Goal: Information Seeking & Learning: Learn about a topic

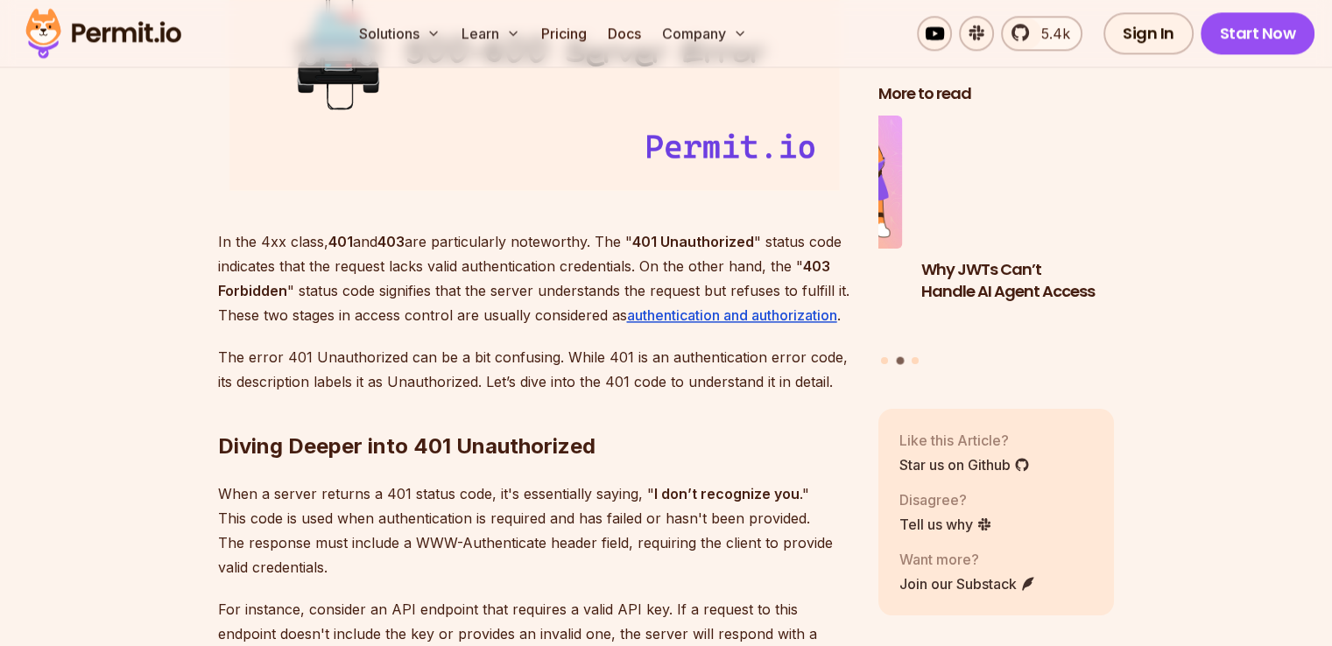
scroll to position [2361, 0]
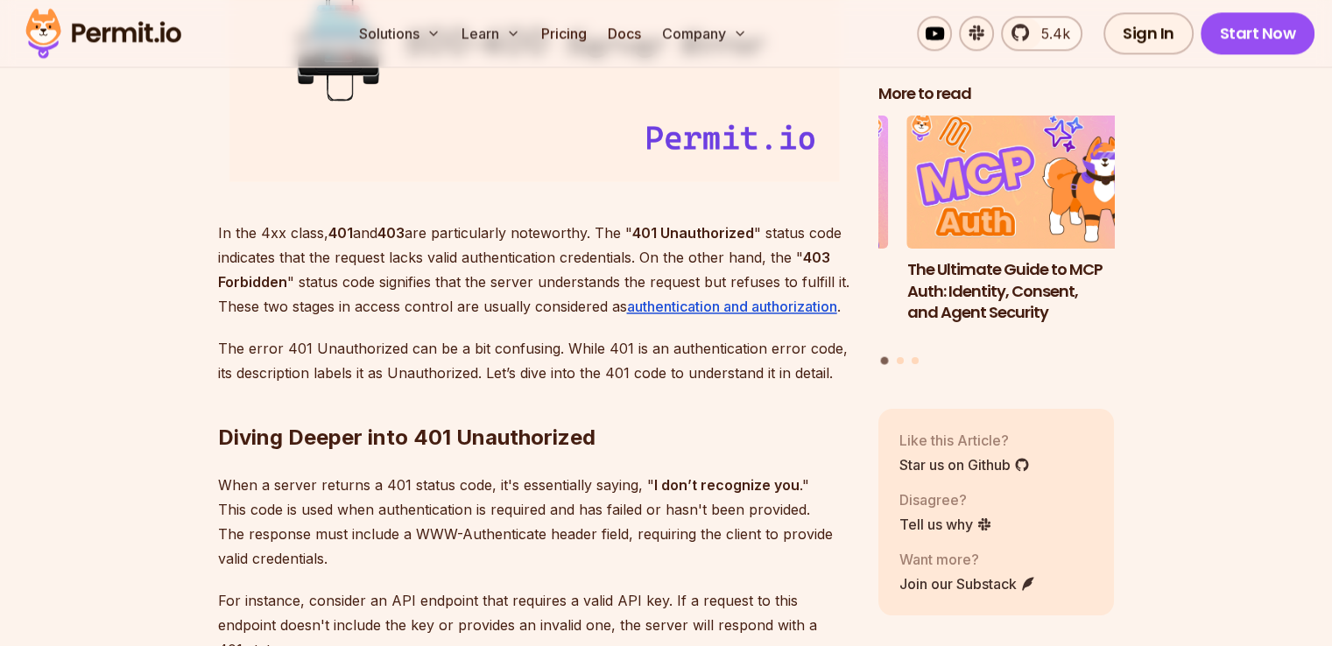
click at [648, 229] on strong "401 Unauthorized" at bounding box center [693, 233] width 122 height 18
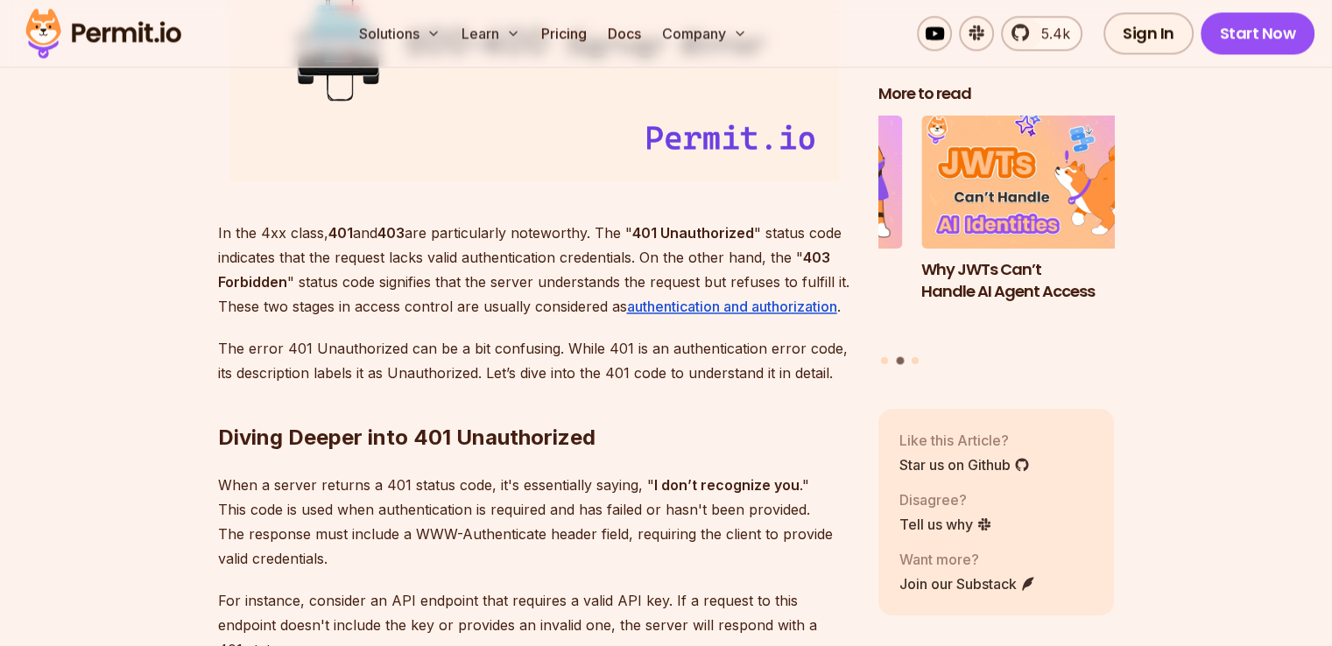
click at [714, 238] on strong "401 Unauthorized" at bounding box center [693, 233] width 122 height 18
click at [811, 261] on strong "403 Forbidden" at bounding box center [524, 270] width 612 height 42
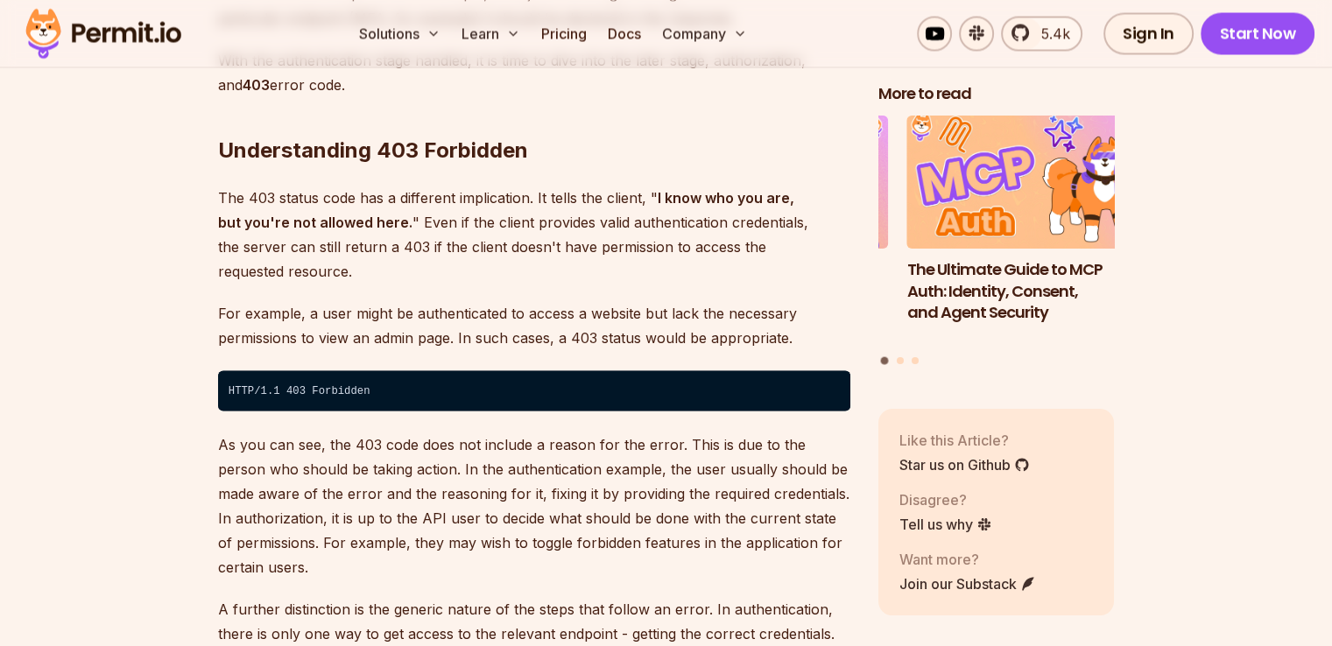
scroll to position [3186, 0]
